Goal: Task Accomplishment & Management: Complete application form

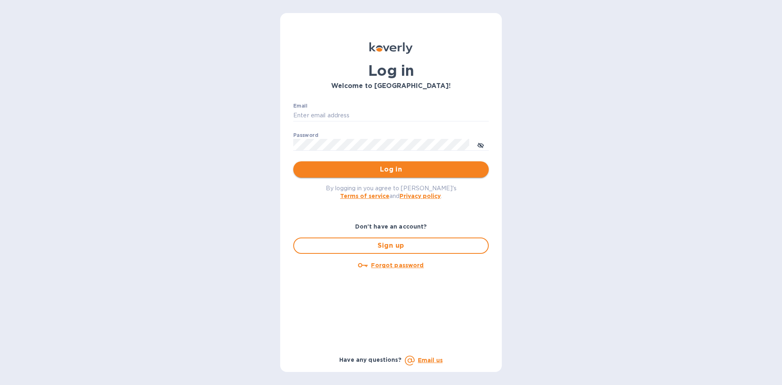
type input "[PERSON_NAME][EMAIL_ADDRESS][DOMAIN_NAME]"
click at [392, 168] on span "Log in" at bounding box center [391, 170] width 182 height 10
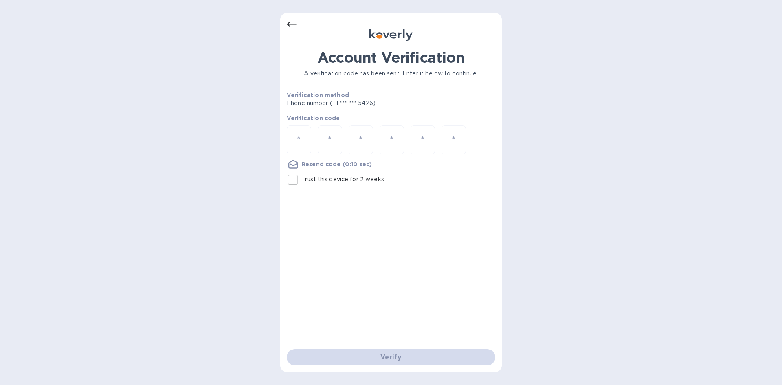
click at [294, 136] on input "number" at bounding box center [299, 139] width 11 height 15
type input "6"
type input "2"
type input "3"
type input "5"
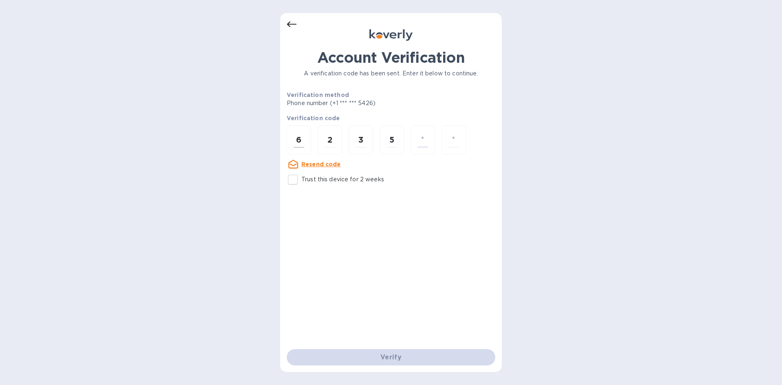
type input "0"
type input "4"
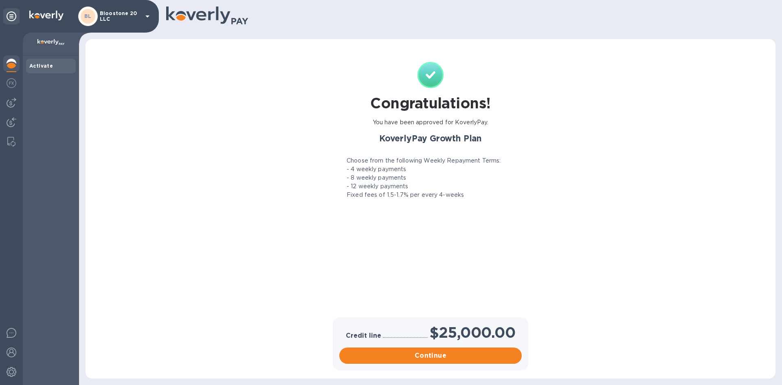
click at [147, 18] on icon at bounding box center [148, 16] width 10 height 10
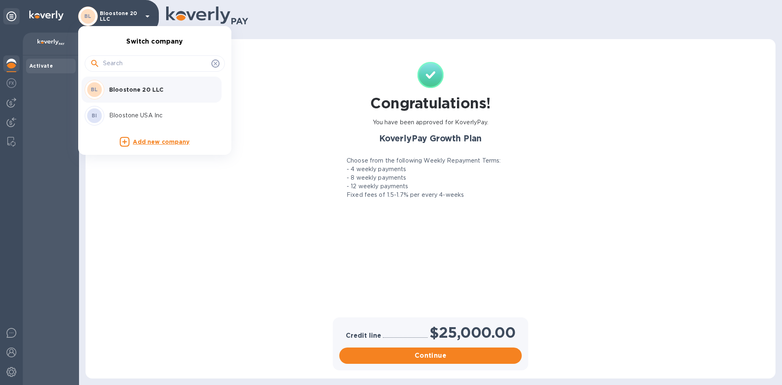
click at [147, 114] on p "Bloostone USA Inc" at bounding box center [160, 115] width 103 height 9
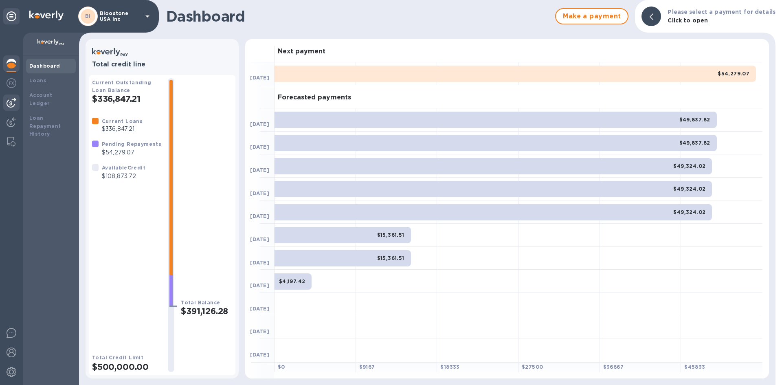
click at [10, 106] on img at bounding box center [12, 103] width 10 height 10
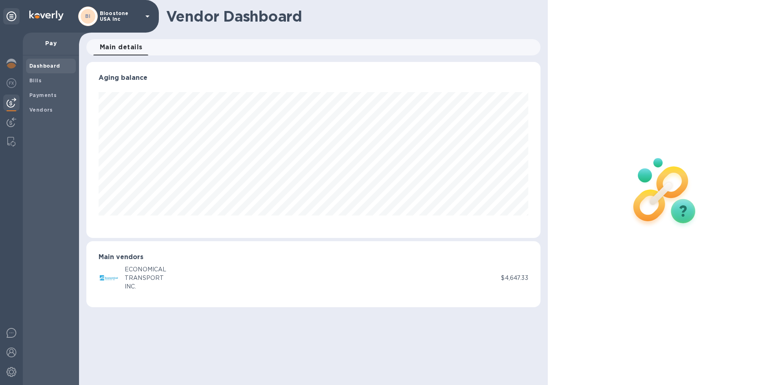
scroll to position [176, 454]
click at [44, 97] on b "Payments" at bounding box center [42, 95] width 27 height 6
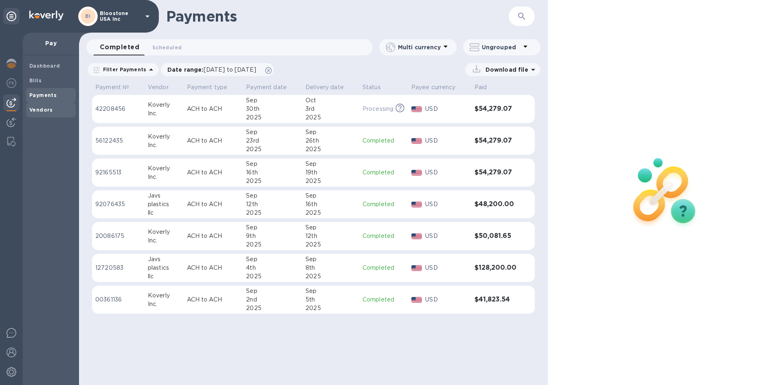
click at [44, 110] on b "Vendors" at bounding box center [41, 110] width 24 height 6
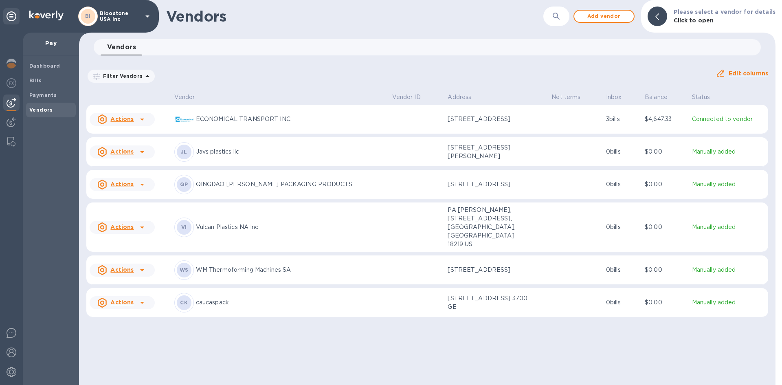
click at [143, 120] on icon at bounding box center [142, 119] width 10 height 10
click at [143, 120] on div at bounding box center [391, 192] width 782 height 385
click at [41, 81] on span "Bills" at bounding box center [50, 81] width 43 height 8
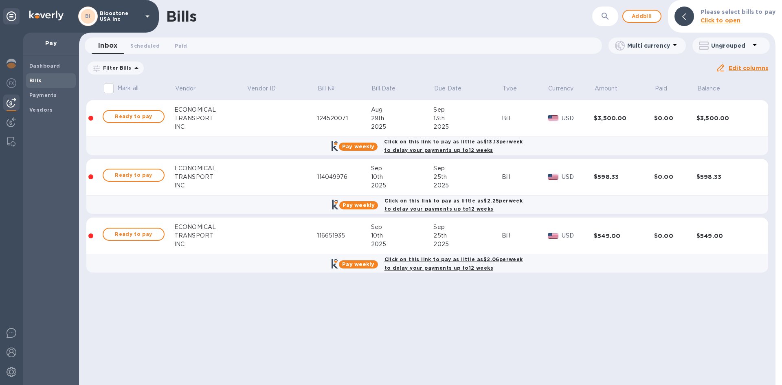
click at [428, 220] on td "Sep 10th 2025" at bounding box center [402, 235] width 63 height 37
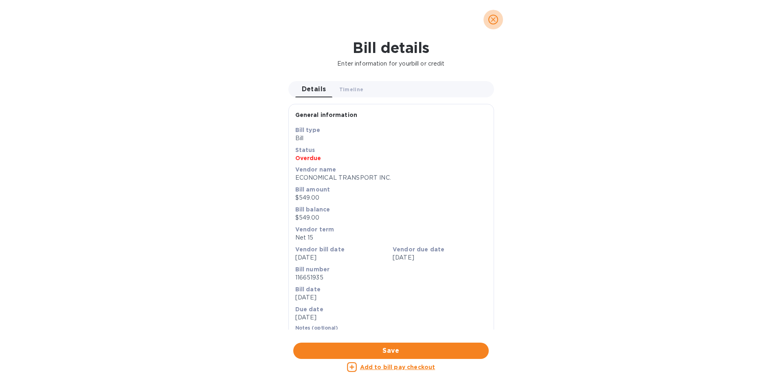
click at [490, 20] on icon "close" at bounding box center [493, 19] width 8 height 8
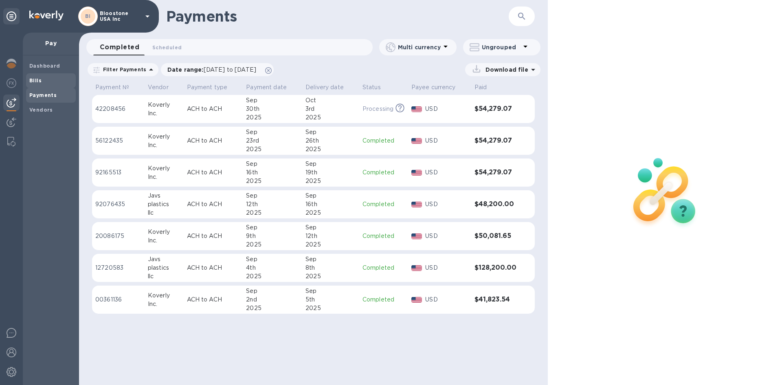
click at [41, 82] on span "Bills" at bounding box center [50, 81] width 43 height 8
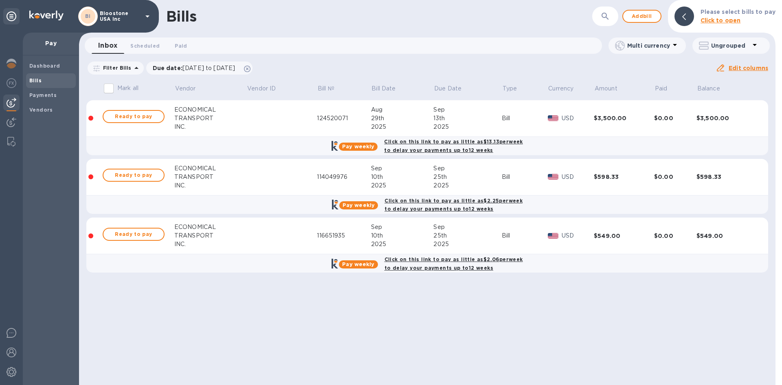
click at [417, 223] on div "Sep" at bounding box center [402, 227] width 63 height 9
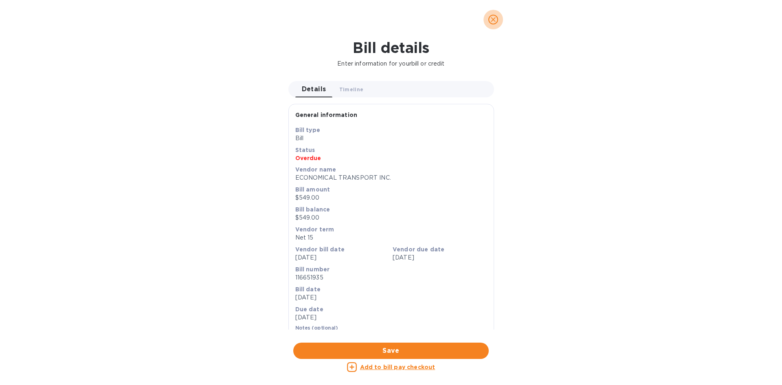
click at [494, 22] on icon "close" at bounding box center [493, 19] width 8 height 8
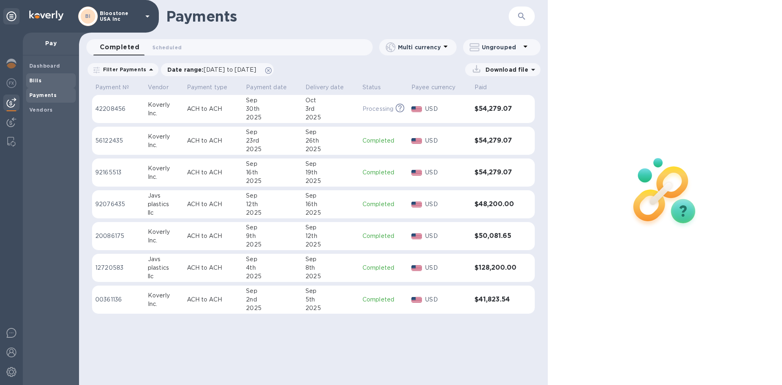
click at [51, 80] on span "Bills" at bounding box center [50, 81] width 43 height 8
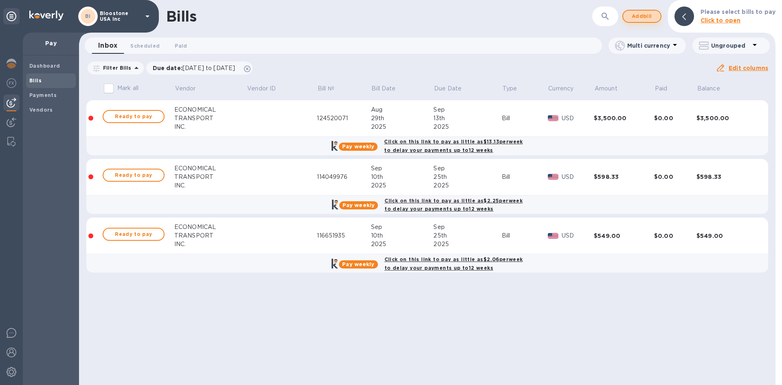
click at [640, 18] on span "Add bill" at bounding box center [642, 16] width 24 height 10
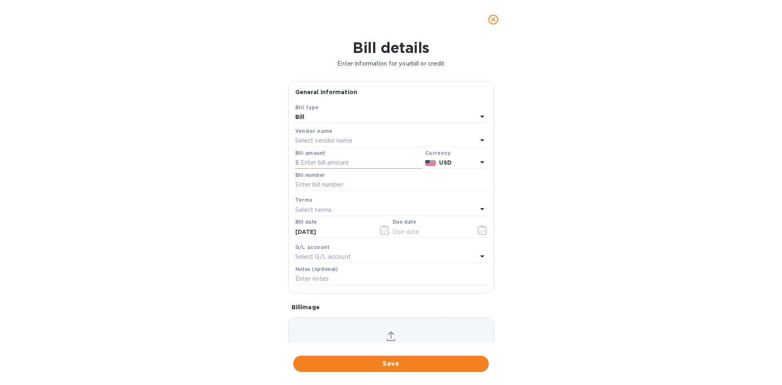
click at [327, 161] on input "text" at bounding box center [358, 163] width 127 height 12
type input "101,000"
click at [604, 220] on div "Bill details Enter information for your bill or credit General information Save…" at bounding box center [391, 212] width 782 height 346
click at [467, 142] on div "Select vendor name" at bounding box center [386, 140] width 182 height 11
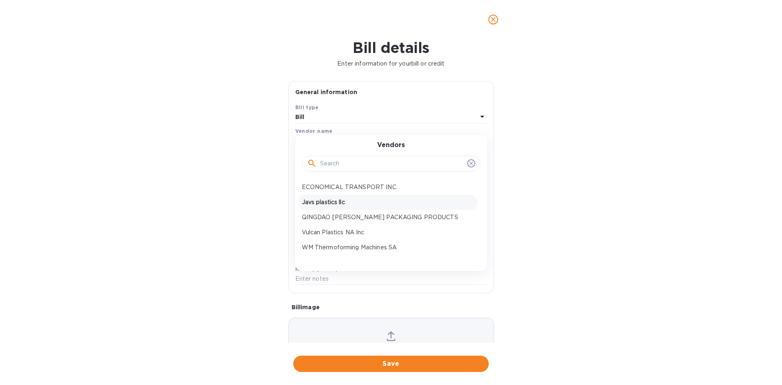
click at [427, 202] on p "Javs plastics llc" at bounding box center [388, 202] width 172 height 9
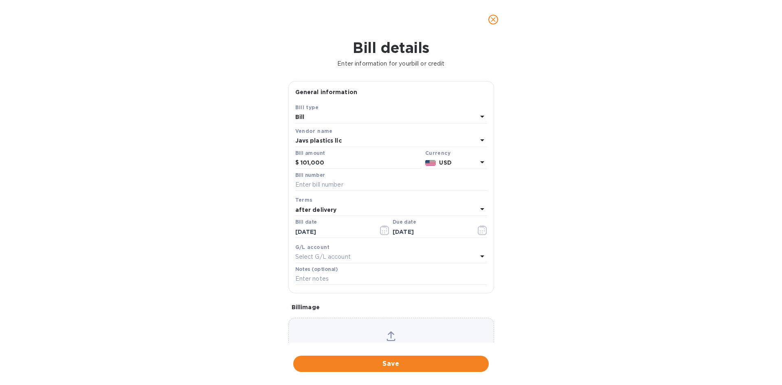
click at [404, 255] on div "Select G/L account" at bounding box center [386, 256] width 182 height 11
click at [245, 259] on div "Bill details Enter information for your bill or credit General information Save…" at bounding box center [391, 212] width 782 height 346
click at [331, 257] on p "Select G/L account" at bounding box center [322, 257] width 55 height 9
click at [508, 297] on div "Bill details Enter information for your bill or credit General information Save…" at bounding box center [391, 212] width 782 height 346
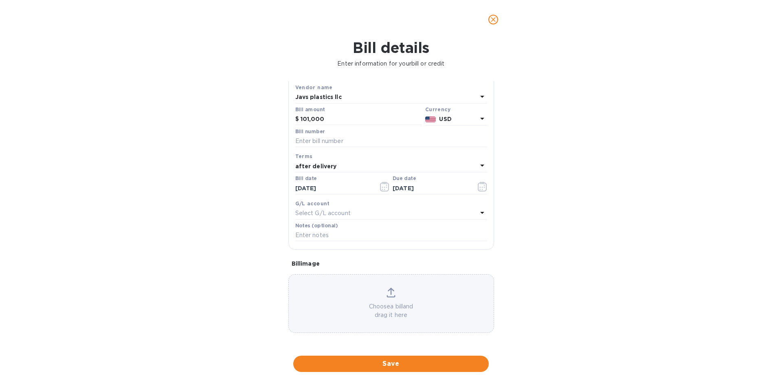
click at [436, 169] on div "after delivery" at bounding box center [386, 165] width 182 height 11
click at [376, 230] on p "NET 60" at bounding box center [388, 228] width 172 height 9
type input "11/29/2025"
click at [390, 293] on icon at bounding box center [391, 293] width 9 height 10
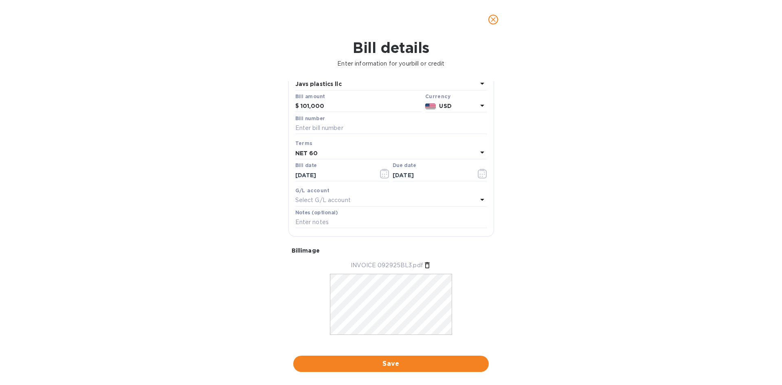
scroll to position [68, 0]
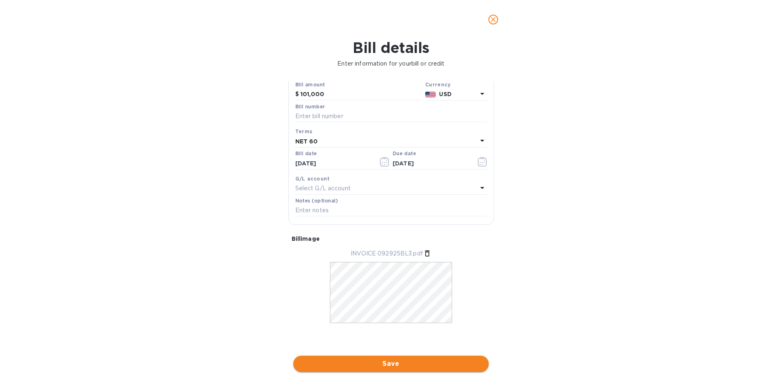
click at [450, 366] on span "Save" at bounding box center [391, 364] width 182 height 10
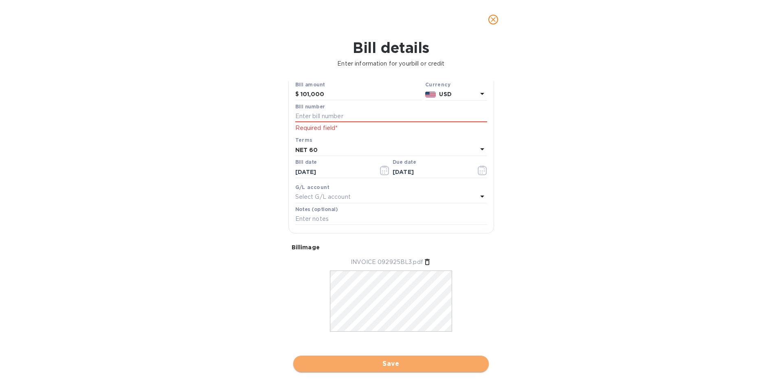
click at [399, 363] on span "Save" at bounding box center [391, 364] width 182 height 10
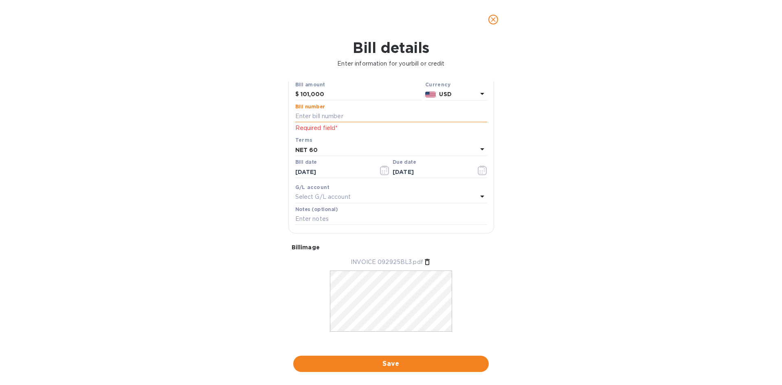
click at [352, 119] on input "text" at bounding box center [391, 116] width 192 height 12
type input "092925BL"
click at [400, 365] on span "Save" at bounding box center [391, 364] width 182 height 10
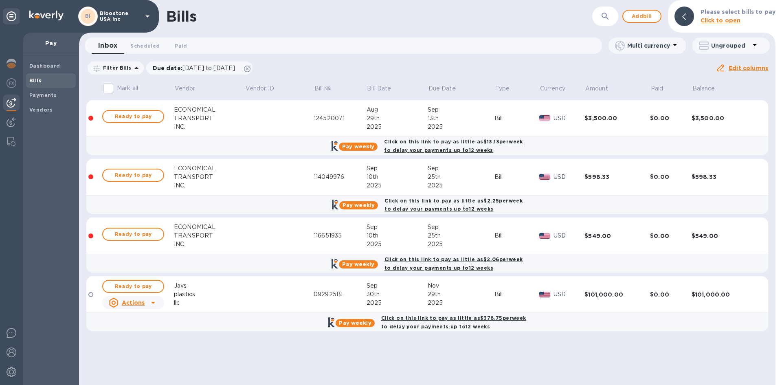
click at [452, 319] on b "Click on this link to pay as little as $378.75 per week to delay your payments …" at bounding box center [453, 322] width 145 height 15
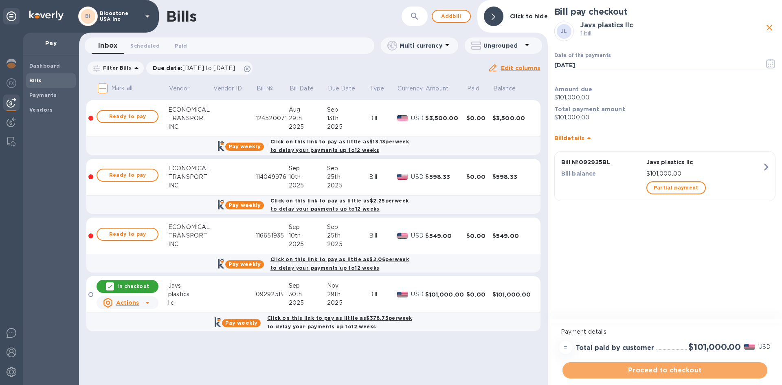
click at [612, 375] on span "Proceed to checkout" at bounding box center [665, 370] width 192 height 10
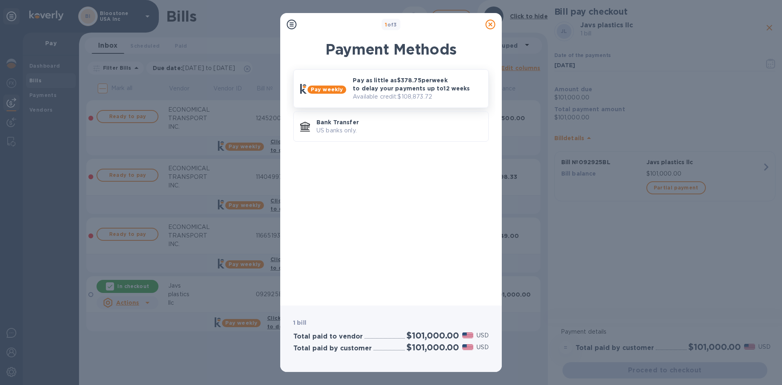
click at [427, 98] on p "Available credit: $108,873.72" at bounding box center [417, 96] width 129 height 9
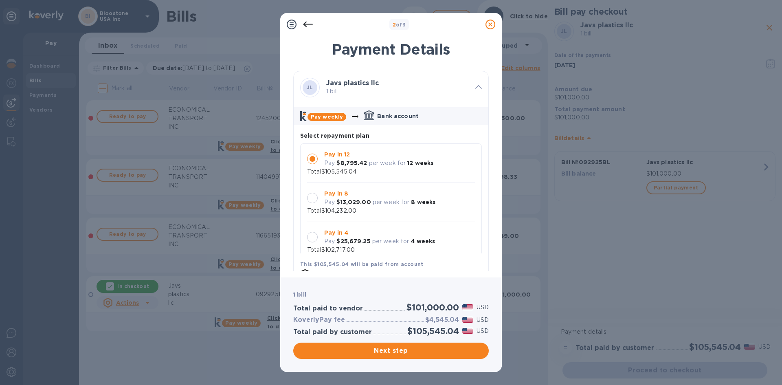
scroll to position [8, 0]
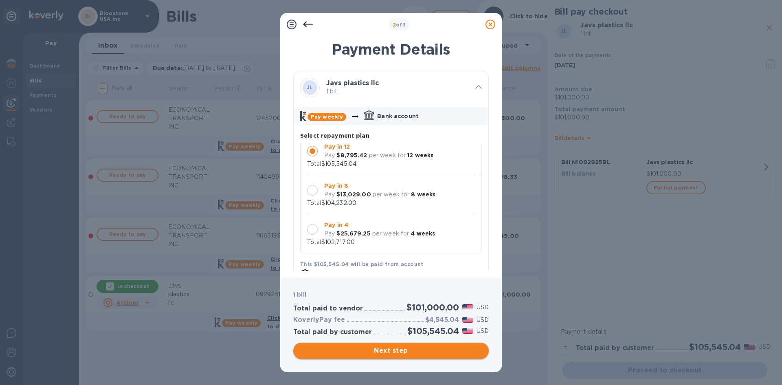
click at [428, 354] on span "Next step" at bounding box center [391, 351] width 182 height 10
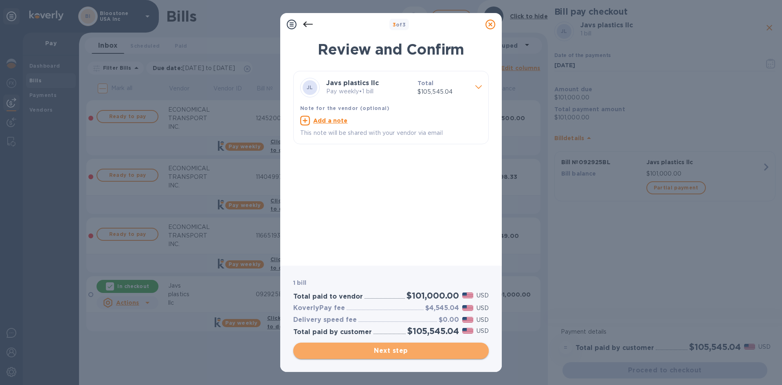
click at [428, 354] on span "Next step" at bounding box center [391, 351] width 182 height 10
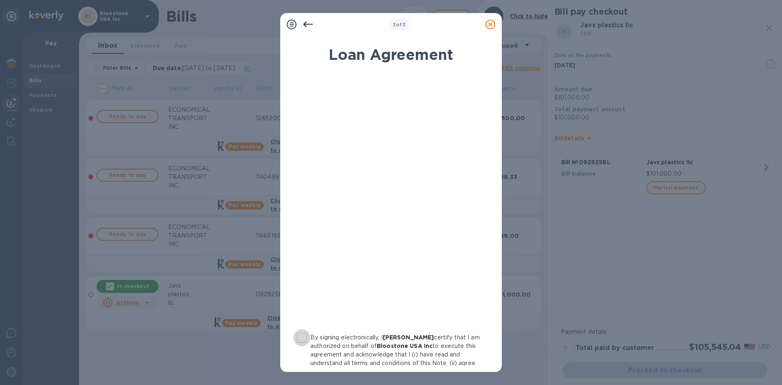
click at [307, 338] on input "By signing electronically, I Jonathan Zafir certify that I am authorized on beh…" at bounding box center [301, 337] width 17 height 17
checkbox input "true"
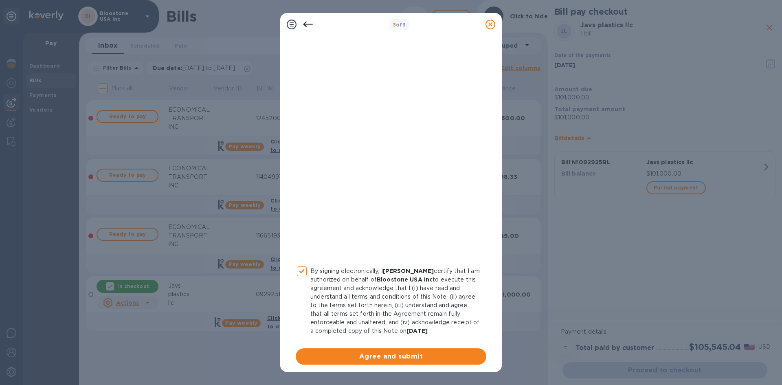
scroll to position [79, 0]
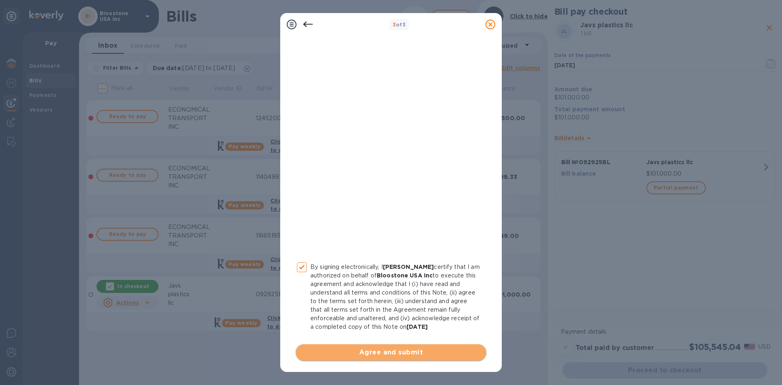
click at [439, 355] on span "Agree and submit" at bounding box center [391, 352] width 178 height 10
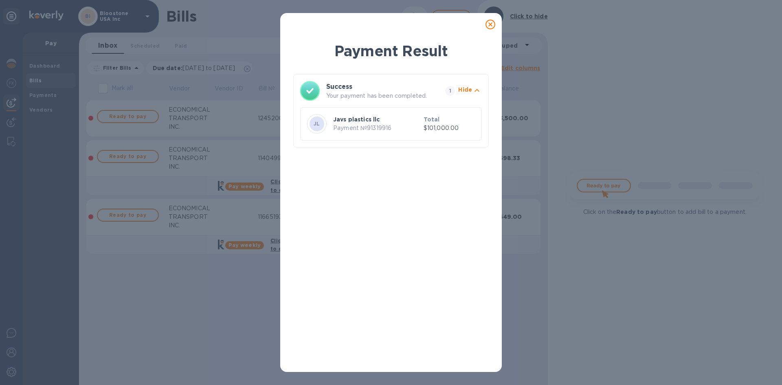
click at [492, 25] on icon at bounding box center [491, 25] width 10 height 10
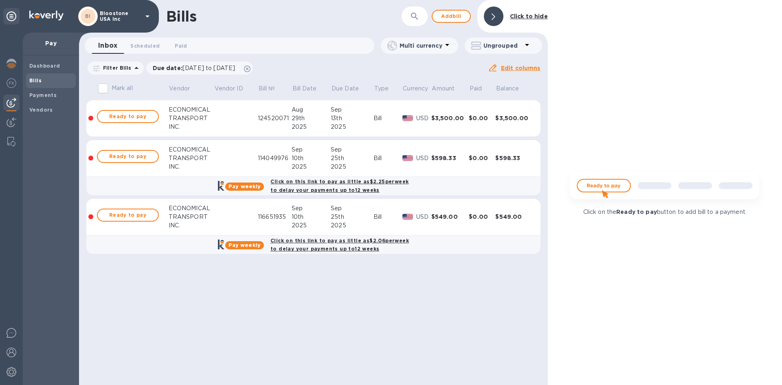
click at [146, 18] on icon at bounding box center [148, 16] width 10 height 10
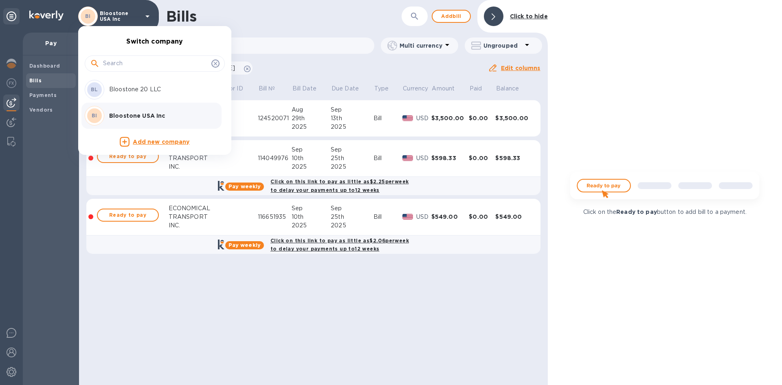
click at [145, 90] on p "Bloostone 20 LLC" at bounding box center [160, 89] width 103 height 9
